Goal: Information Seeking & Learning: Learn about a topic

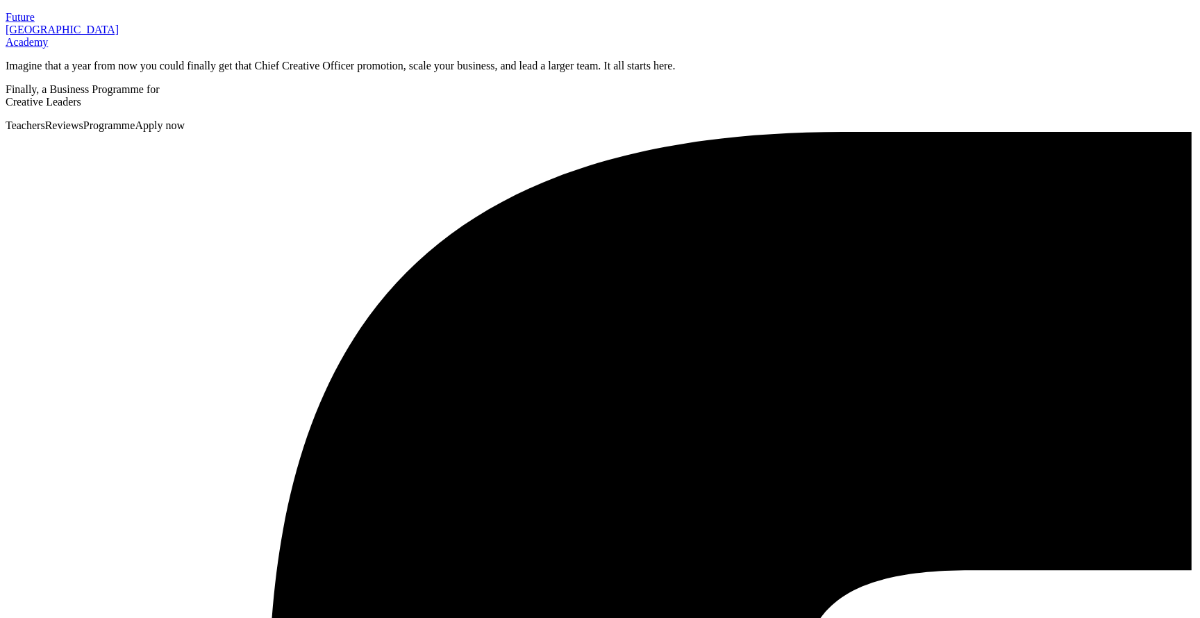
click at [135, 119] on span "Programme" at bounding box center [109, 125] width 52 height 12
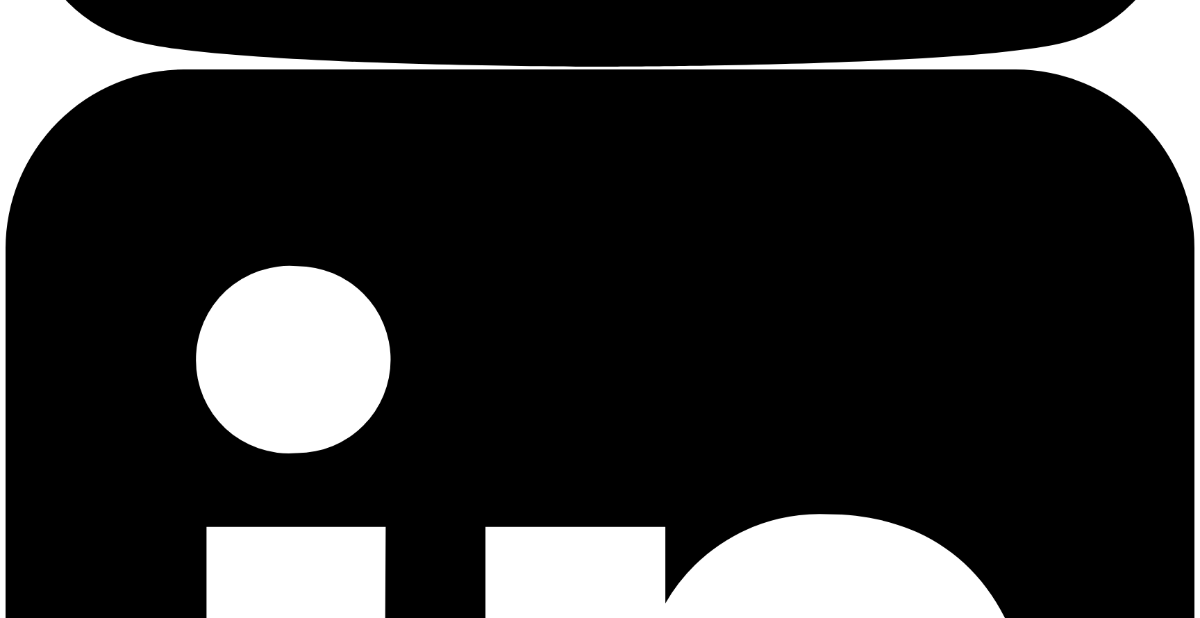
scroll to position [5623, 0]
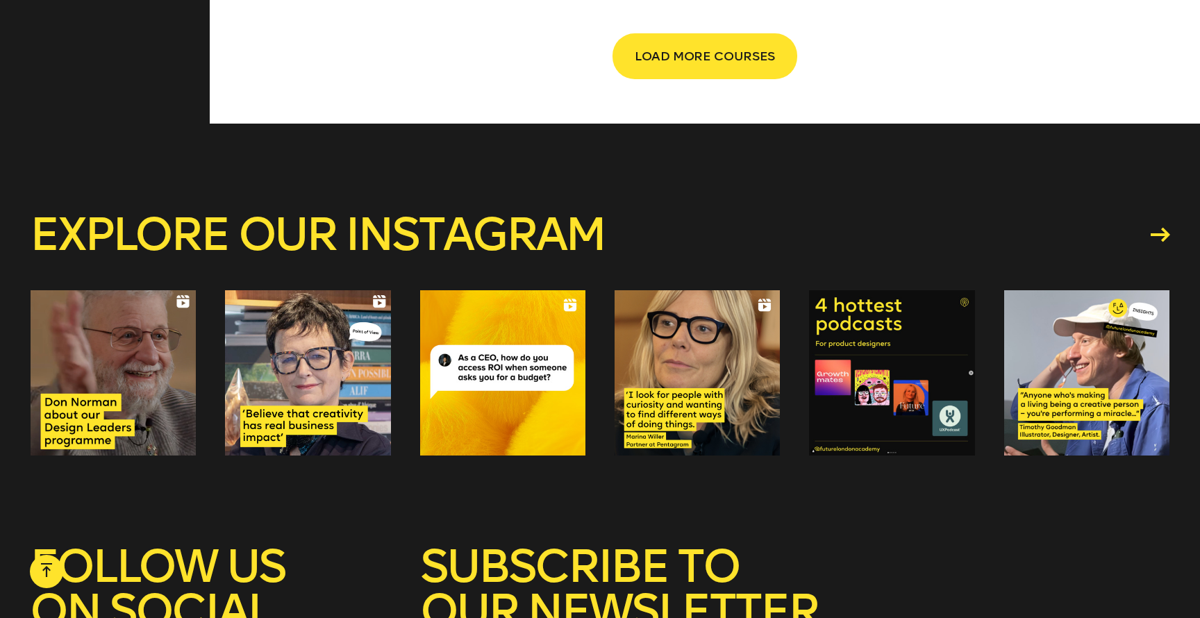
scroll to position [2766, 0]
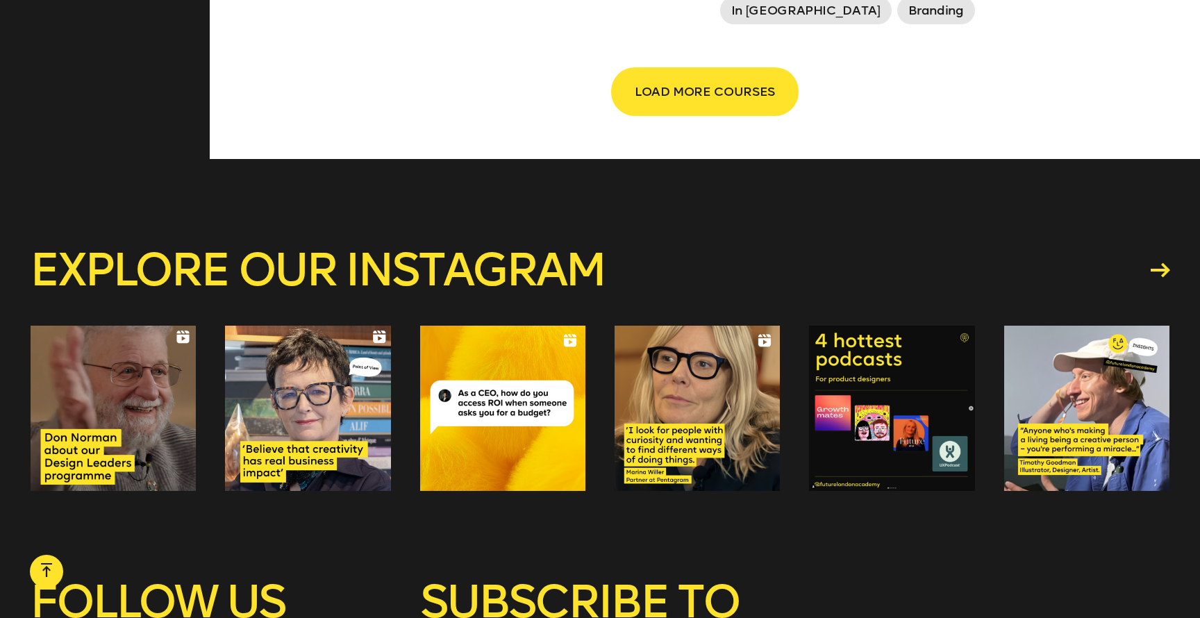
click at [714, 93] on span "LOAD MORE COURSES" at bounding box center [705, 91] width 140 height 26
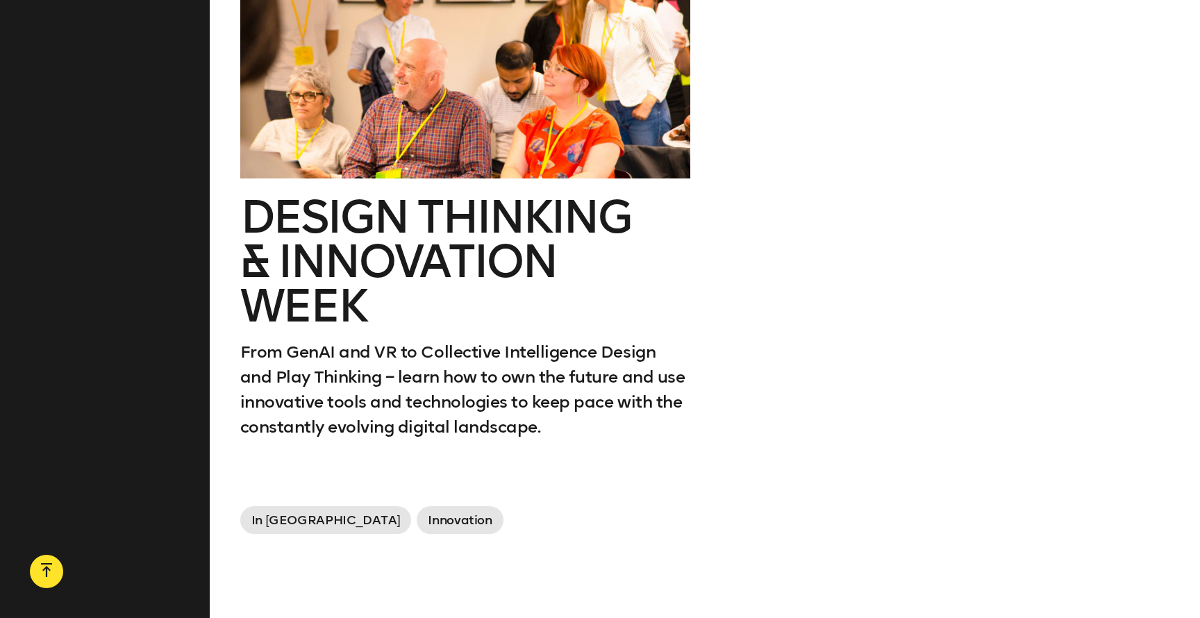
scroll to position [2882, 0]
click at [530, 215] on h2 "Design Thinking & innovation Week" at bounding box center [465, 260] width 450 height 133
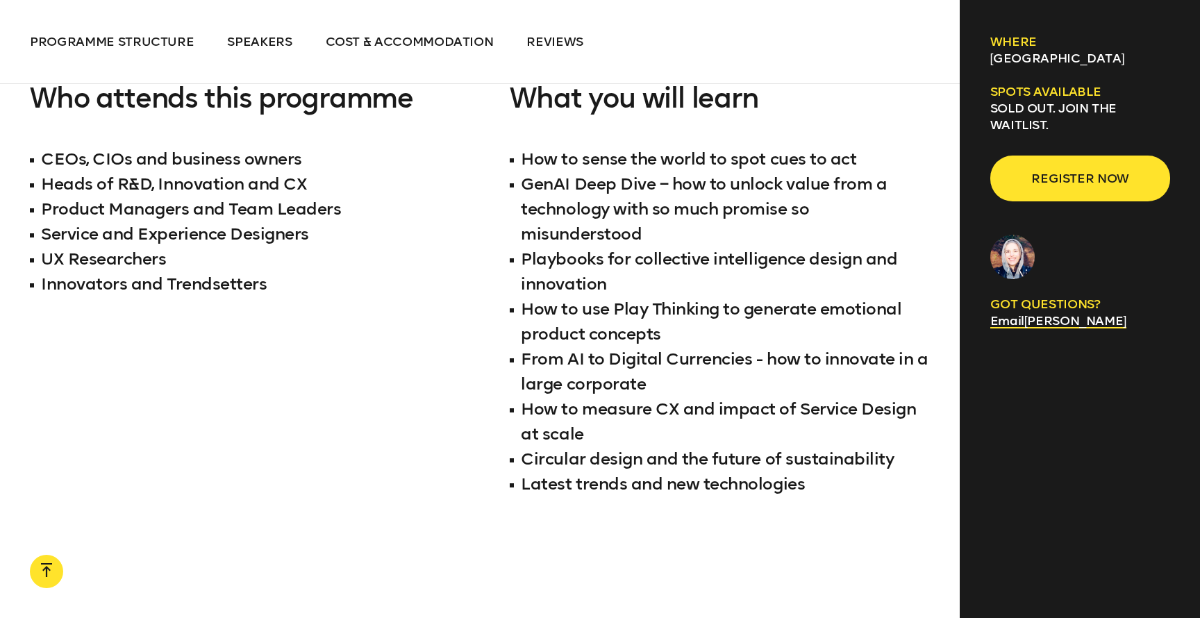
scroll to position [1489, 0]
